Goal: Task Accomplishment & Management: Use online tool/utility

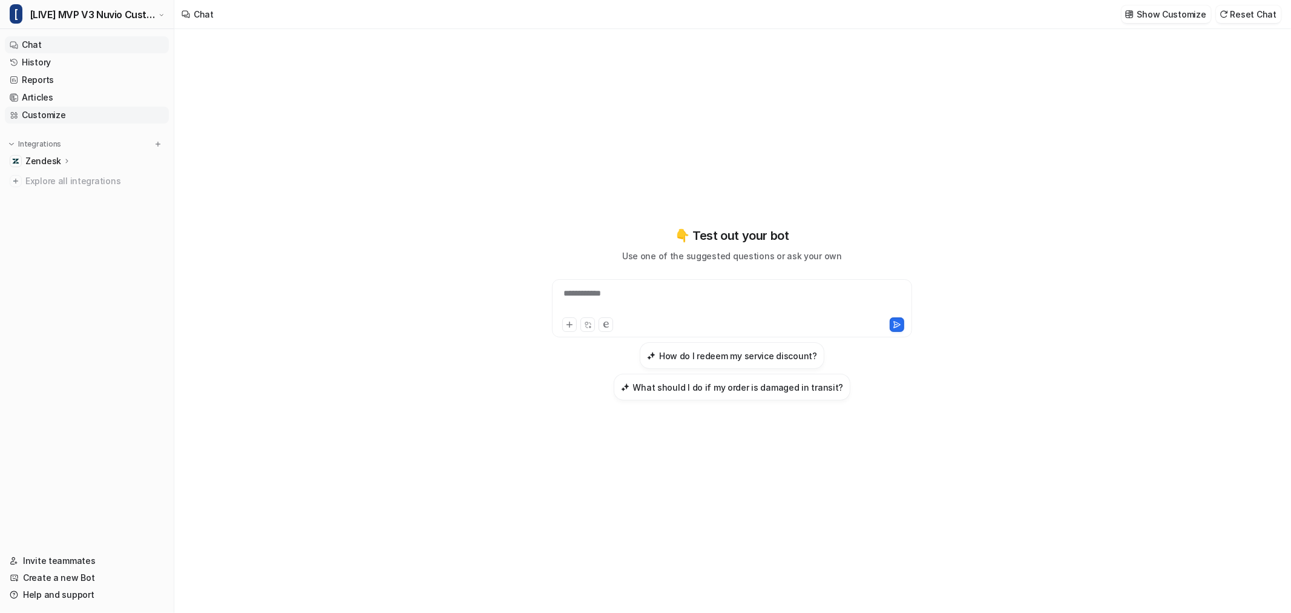
click at [63, 116] on link "Customize" at bounding box center [87, 115] width 164 height 17
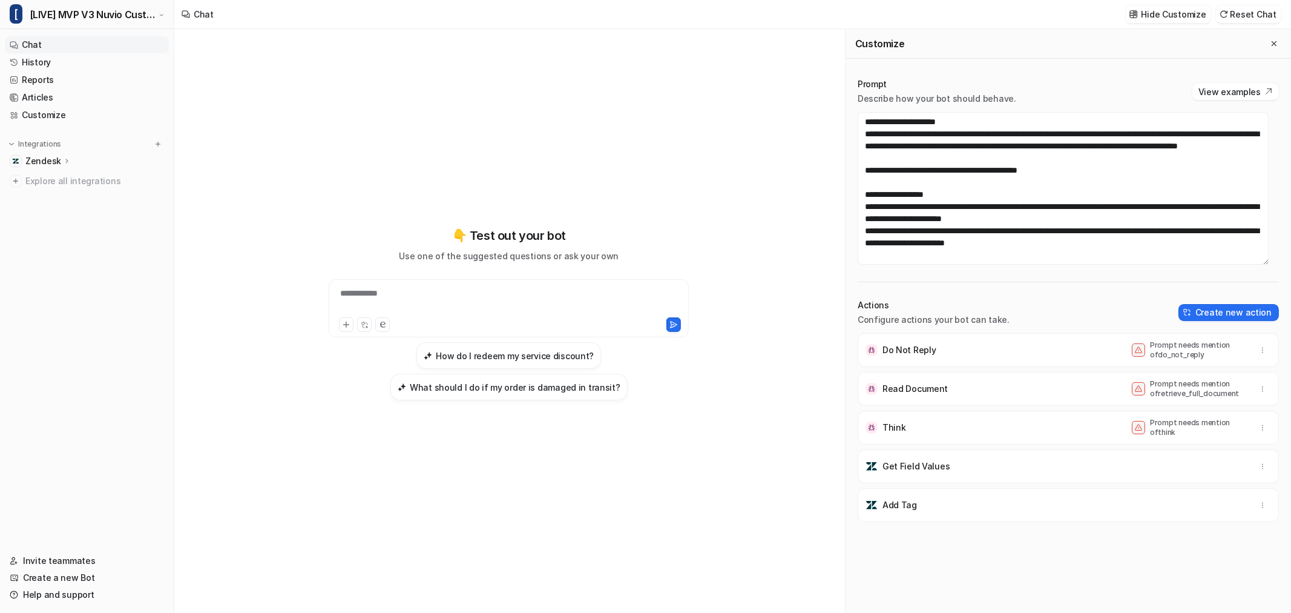
scroll to position [1295, 0]
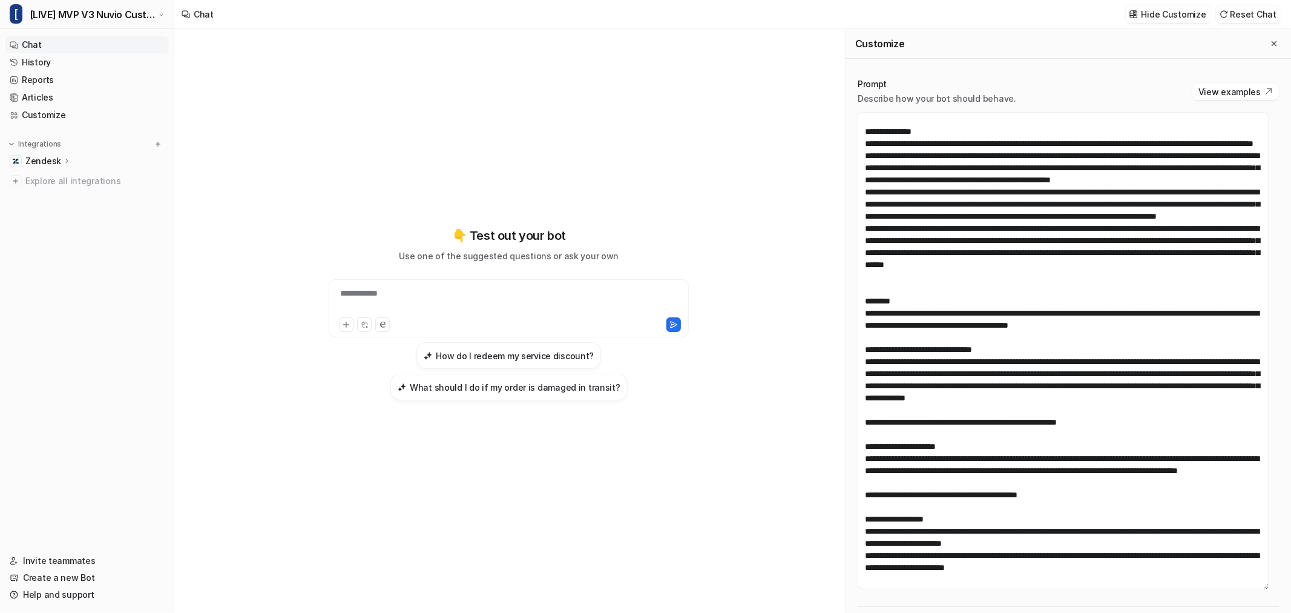
drag, startPoint x: 1266, startPoint y: 261, endPoint x: 1255, endPoint y: 586, distance: 325.3
click at [1255, 586] on textarea at bounding box center [1063, 350] width 411 height 477
click at [1270, 41] on icon "Close flyout" at bounding box center [1274, 43] width 8 height 8
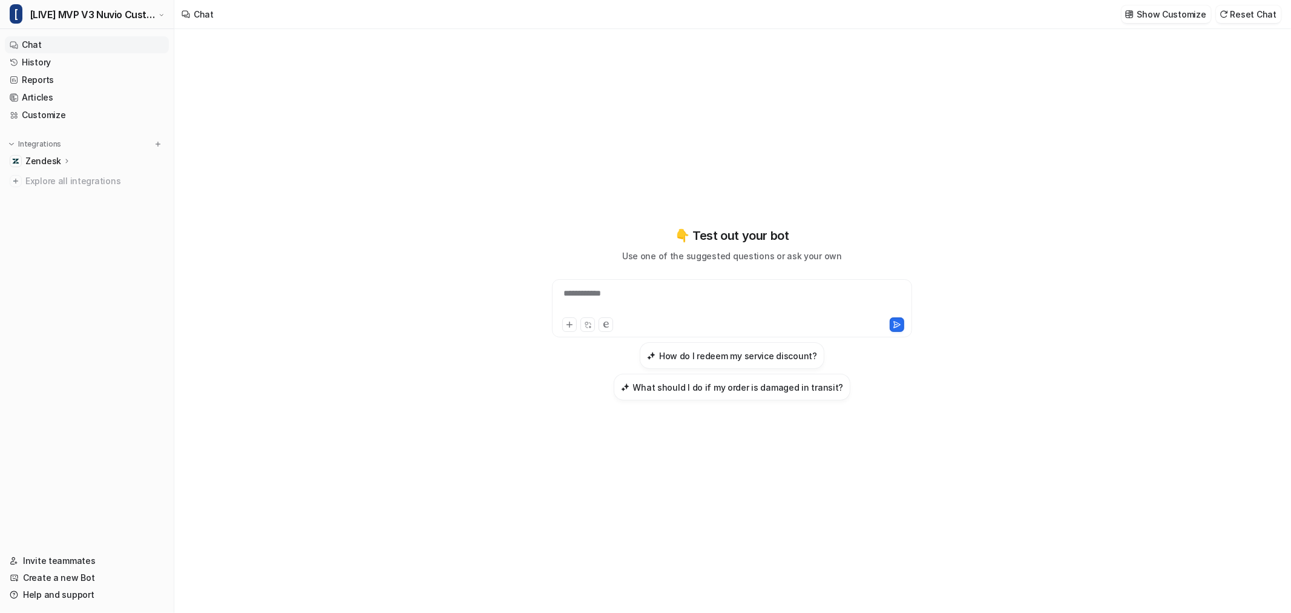
scroll to position [38037, 0]
